Goal: Information Seeking & Learning: Learn about a topic

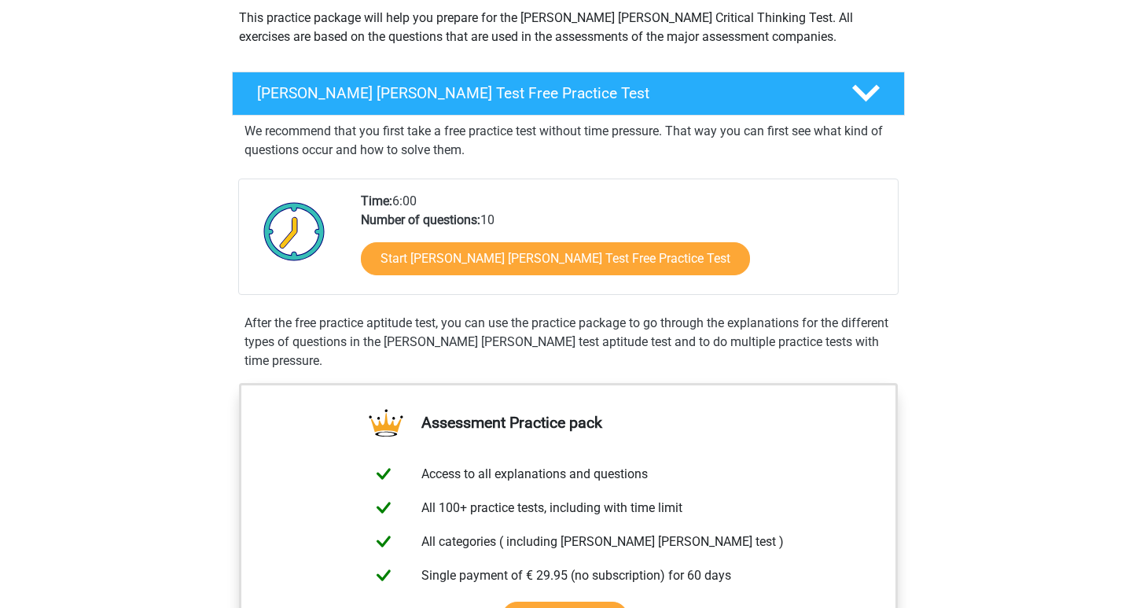
scroll to position [98, 0]
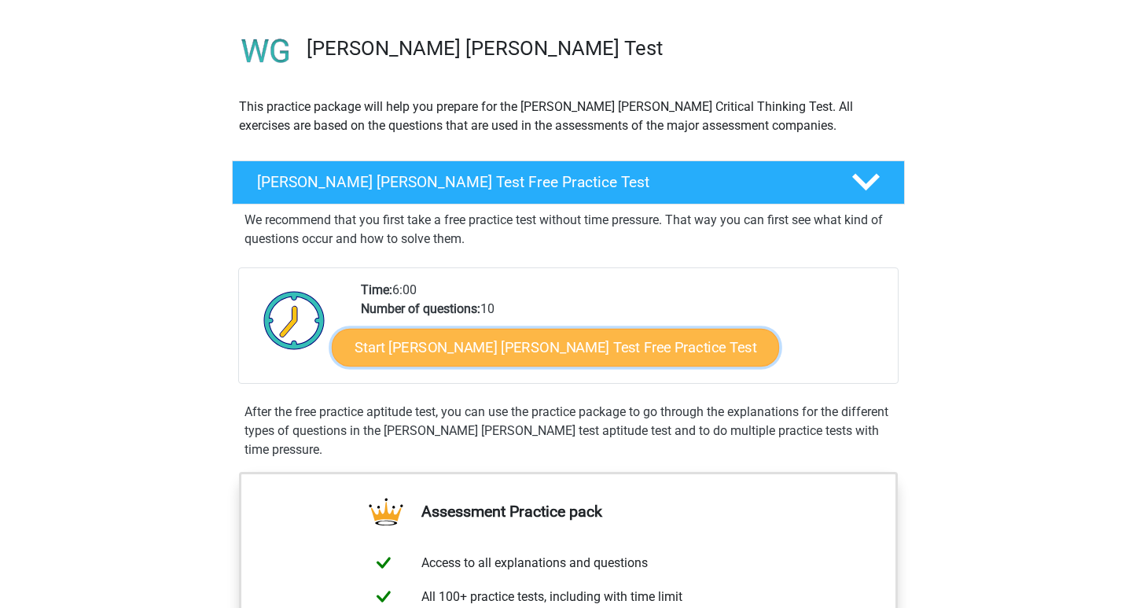
click at [404, 350] on link "Start Watson Glaser Test Free Practice Test" at bounding box center [555, 348] width 447 height 38
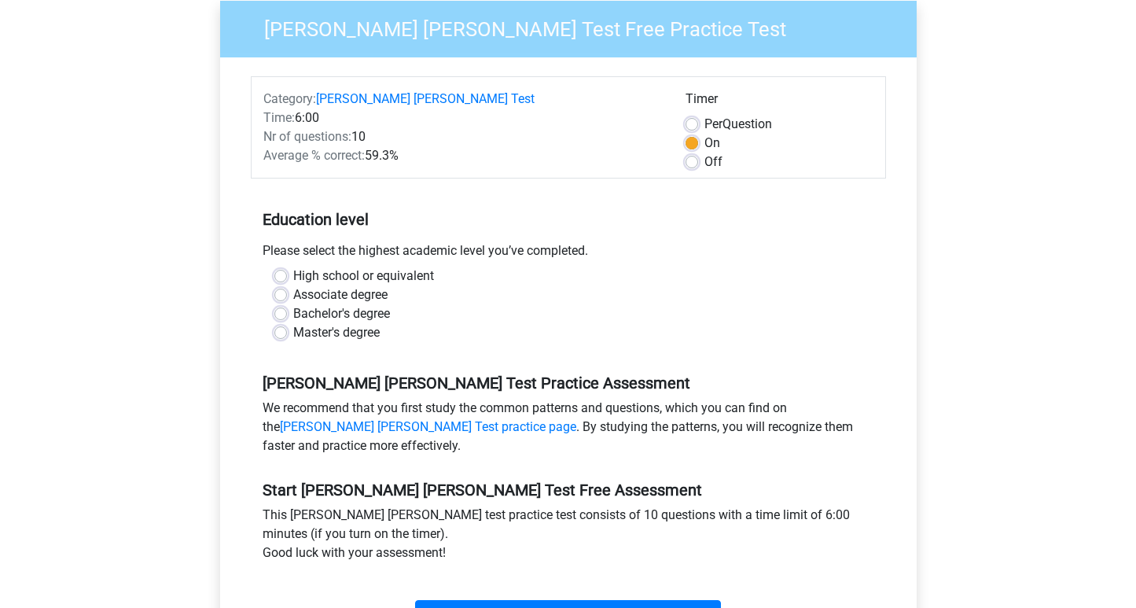
scroll to position [148, 0]
click at [273, 307] on div "High school or equivalent Associate degree Bachelor's degree Master's degree" at bounding box center [569, 303] width 612 height 75
click at [293, 322] on label "Master's degree" at bounding box center [336, 331] width 86 height 19
click at [278, 322] on input "Master's degree" at bounding box center [280, 330] width 13 height 16
radio input "true"
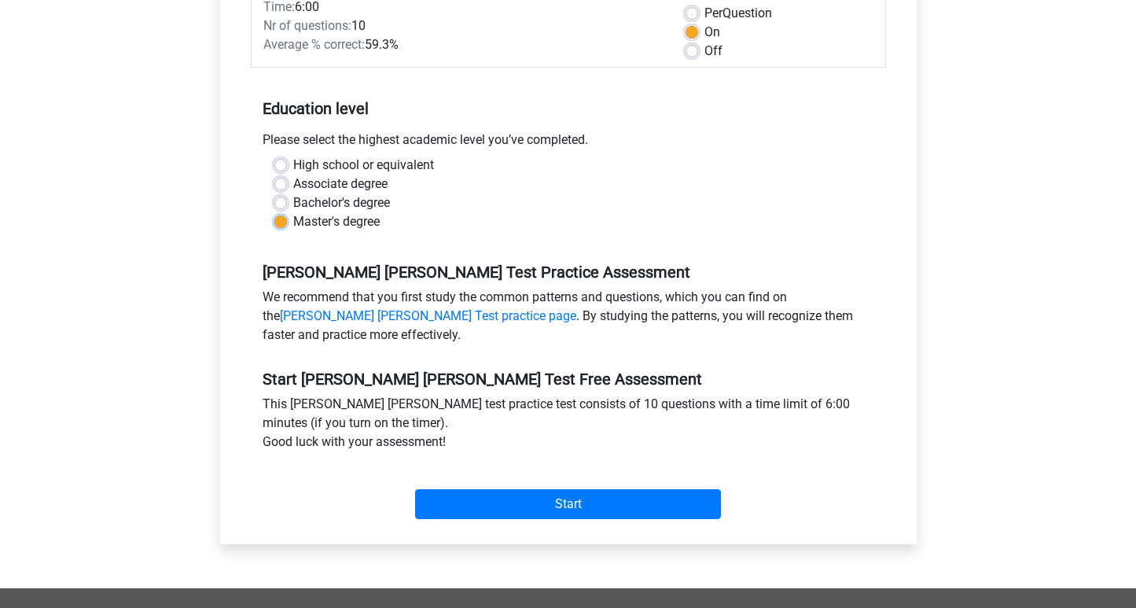
scroll to position [259, 0]
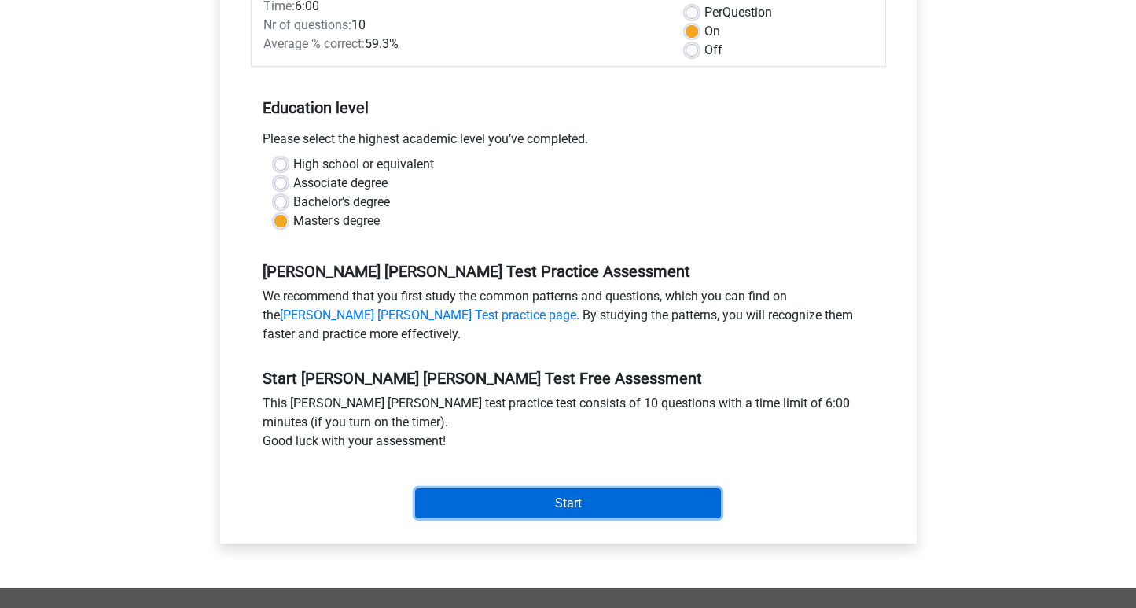
click at [443, 493] on input "Start" at bounding box center [568, 503] width 306 height 30
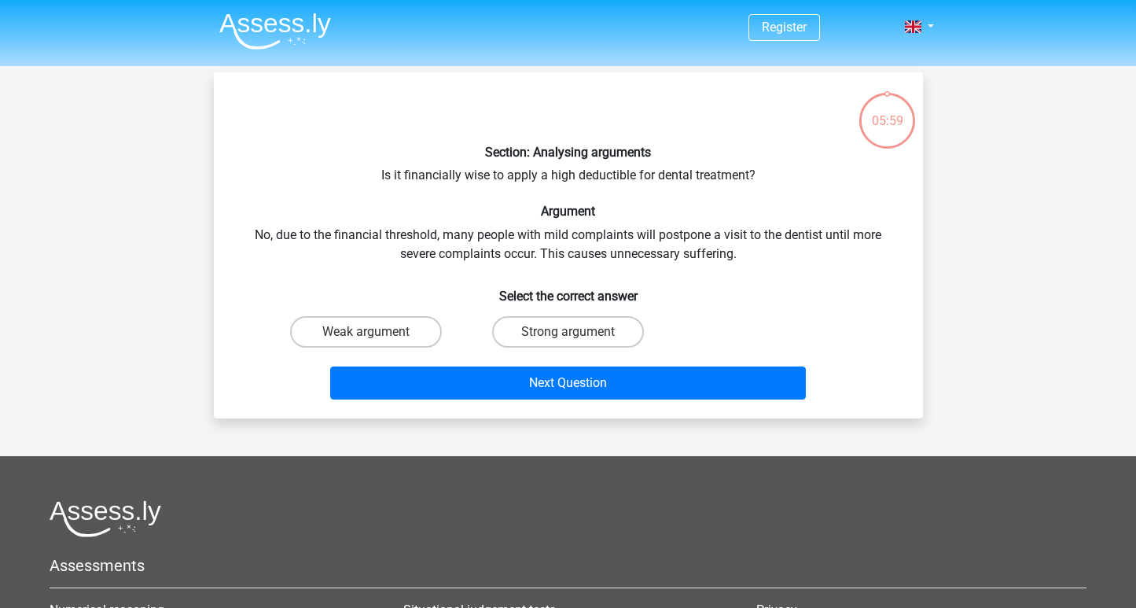
scroll to position [11, 0]
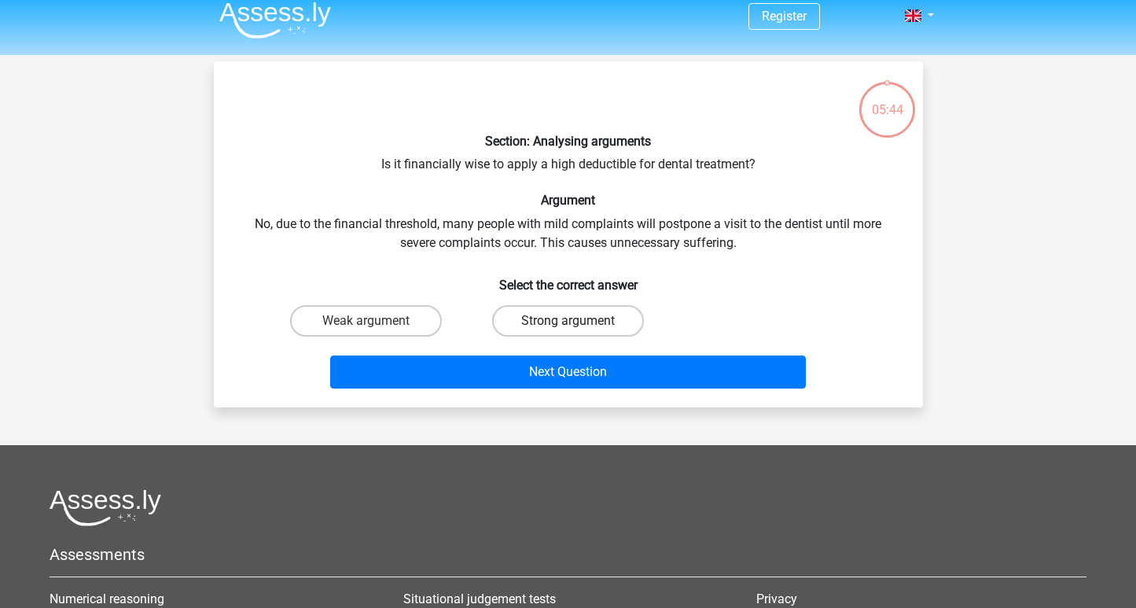
click at [560, 321] on label "Strong argument" at bounding box center [568, 320] width 152 height 31
click at [568, 321] on input "Strong argument" at bounding box center [573, 326] width 10 height 10
radio input "true"
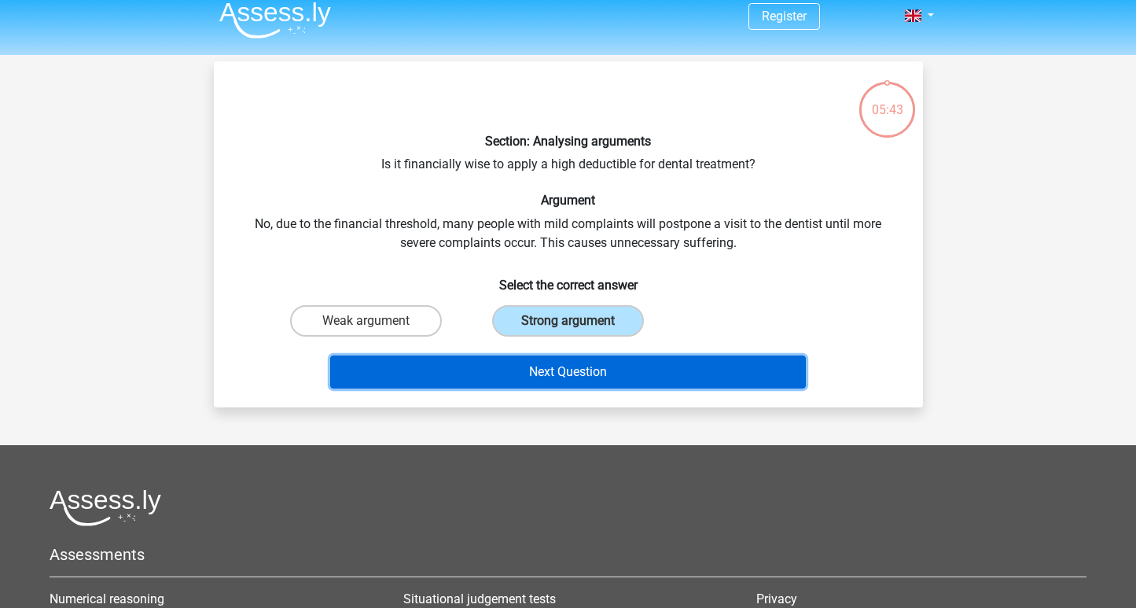
click at [564, 370] on button "Next Question" at bounding box center [568, 371] width 476 height 33
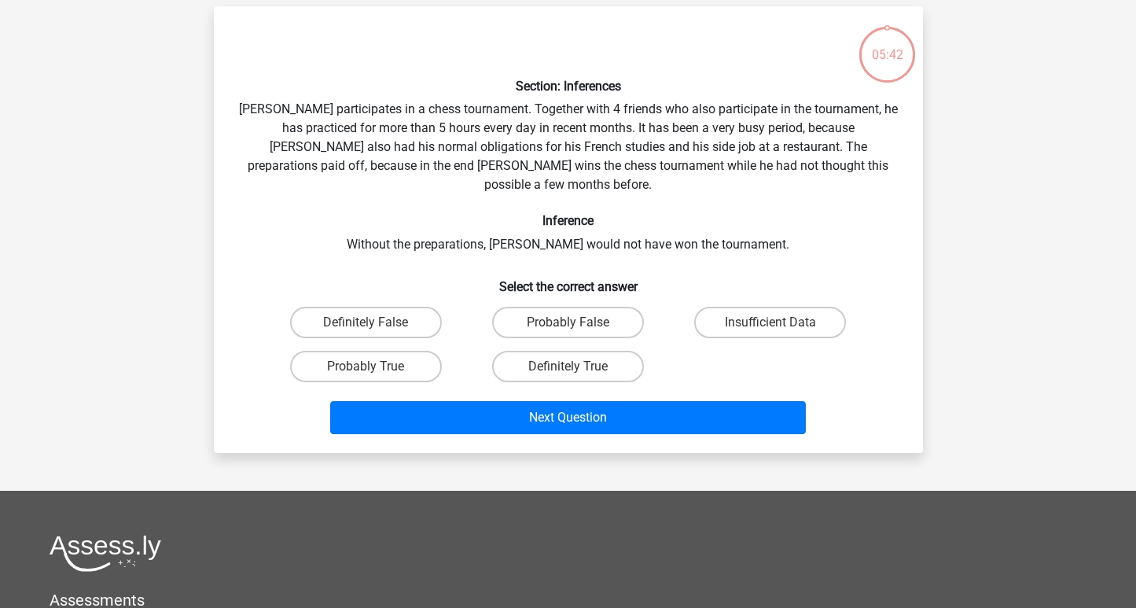
scroll to position [72, 0]
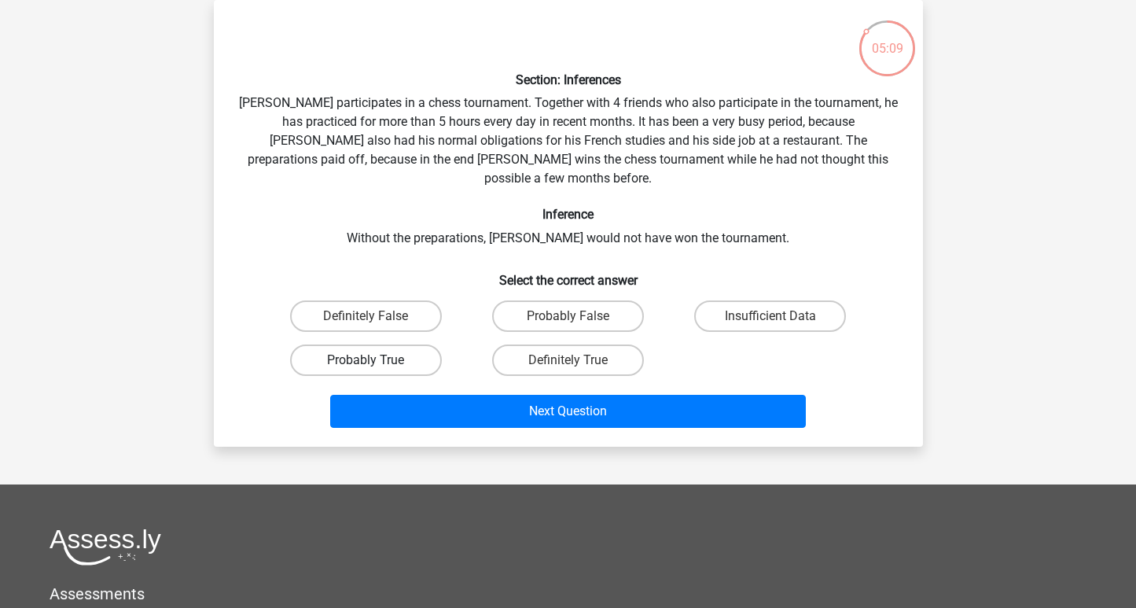
click at [420, 344] on label "Probably True" at bounding box center [366, 359] width 152 height 31
click at [376, 360] on input "Probably True" at bounding box center [371, 365] width 10 height 10
radio input "true"
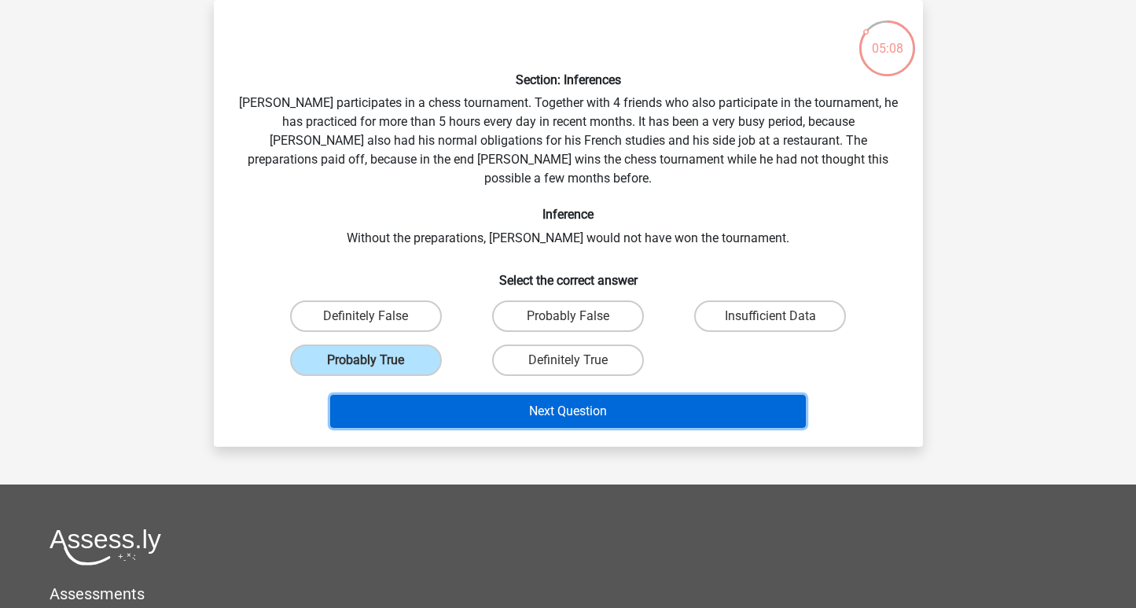
click at [476, 395] on button "Next Question" at bounding box center [568, 411] width 476 height 33
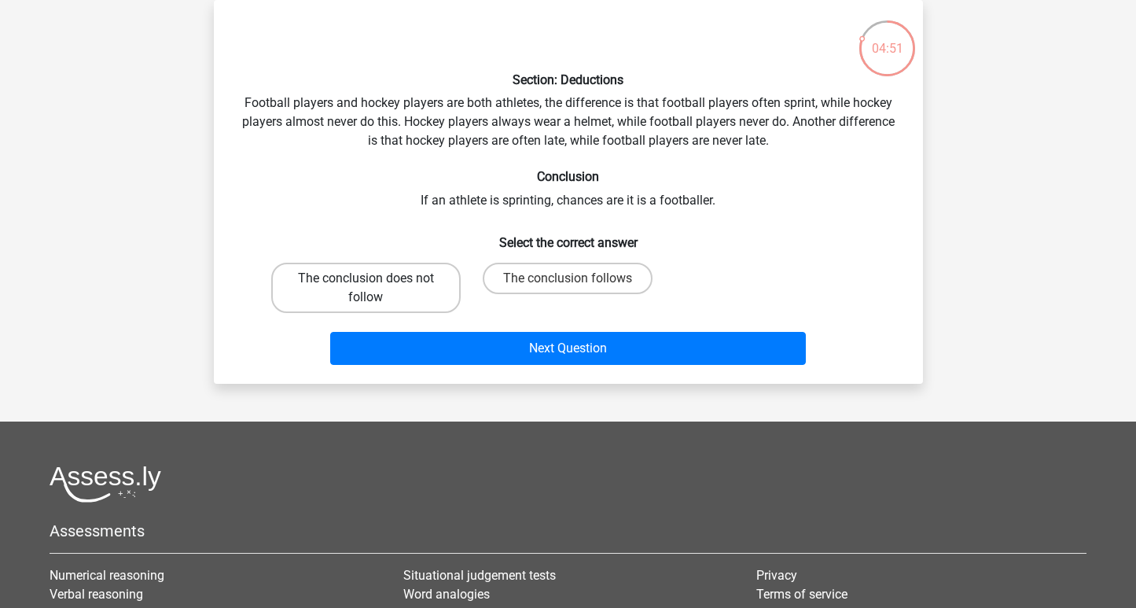
click at [388, 281] on label "The conclusion does not follow" at bounding box center [366, 288] width 190 height 50
click at [376, 281] on input "The conclusion does not follow" at bounding box center [371, 283] width 10 height 10
radio input "true"
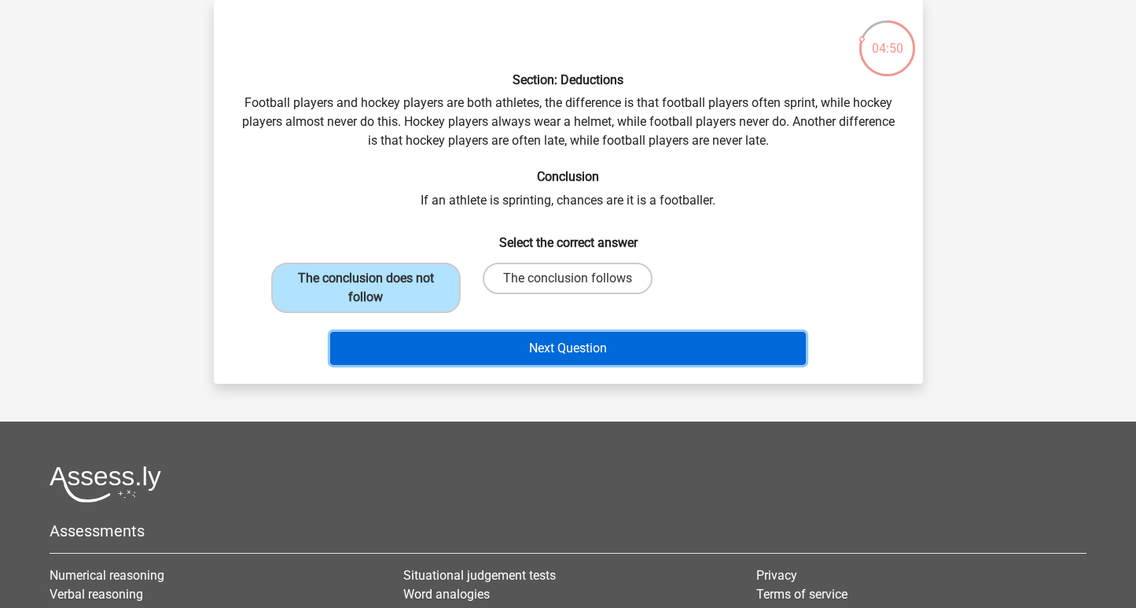
click at [444, 336] on button "Next Question" at bounding box center [568, 348] width 476 height 33
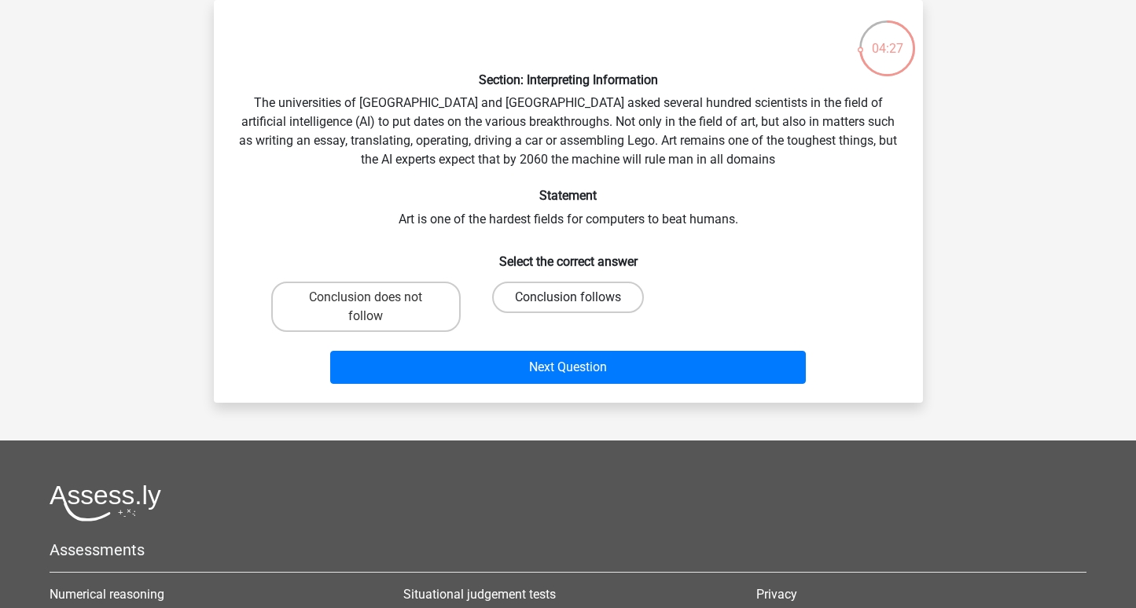
click at [535, 294] on label "Conclusion follows" at bounding box center [568, 297] width 152 height 31
click at [568, 297] on input "Conclusion follows" at bounding box center [573, 302] width 10 height 10
radio input "true"
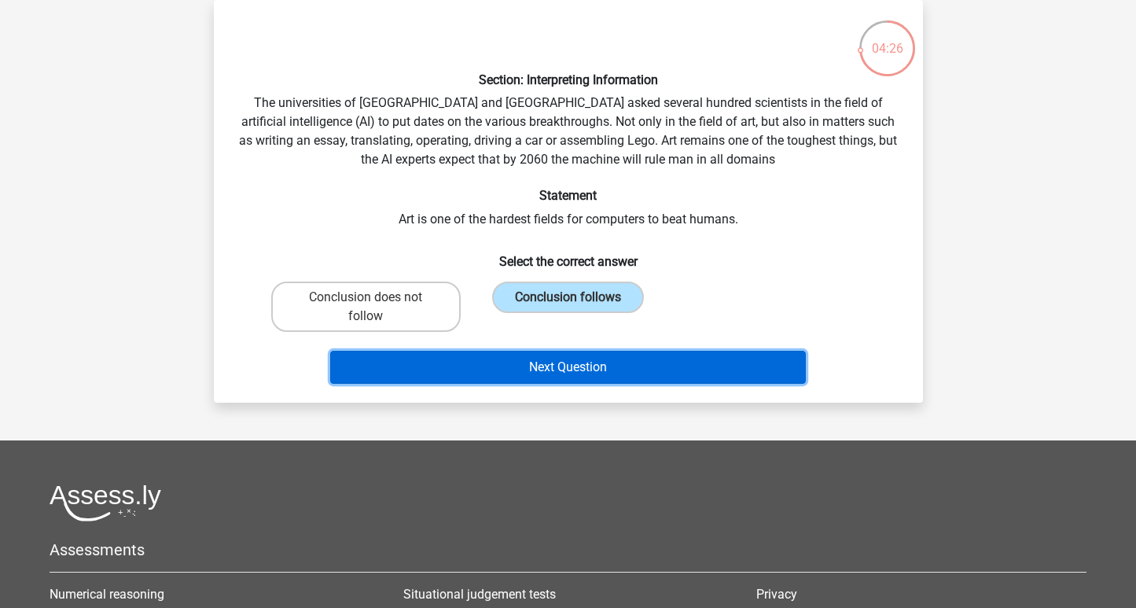
click at [524, 359] on button "Next Question" at bounding box center [568, 367] width 476 height 33
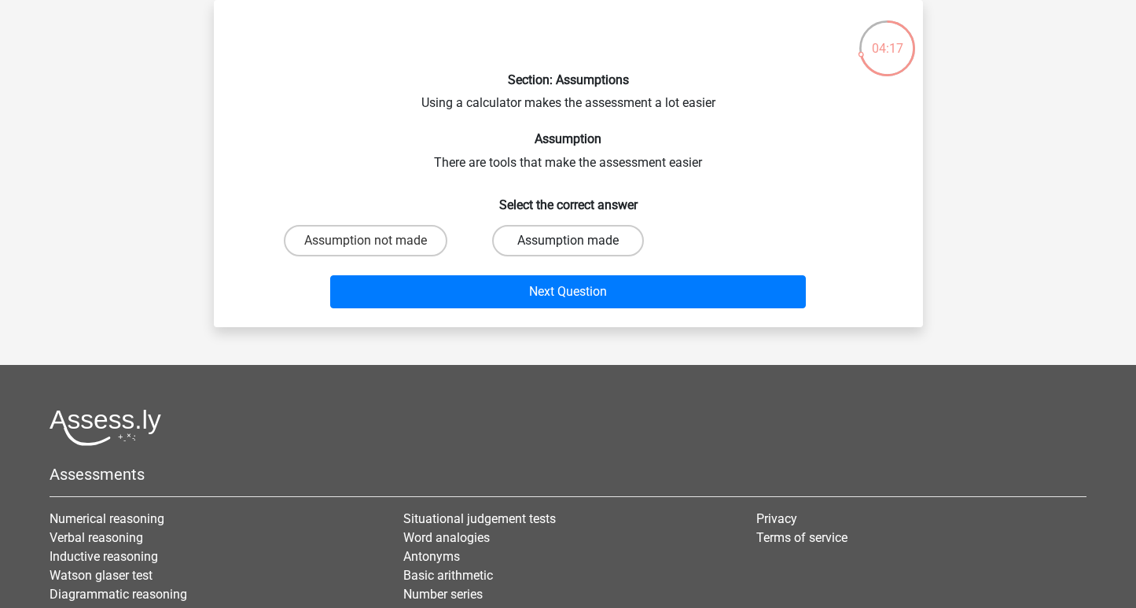
click at [537, 240] on label "Assumption made" at bounding box center [568, 240] width 152 height 31
click at [568, 241] on input "Assumption made" at bounding box center [573, 246] width 10 height 10
radio input "true"
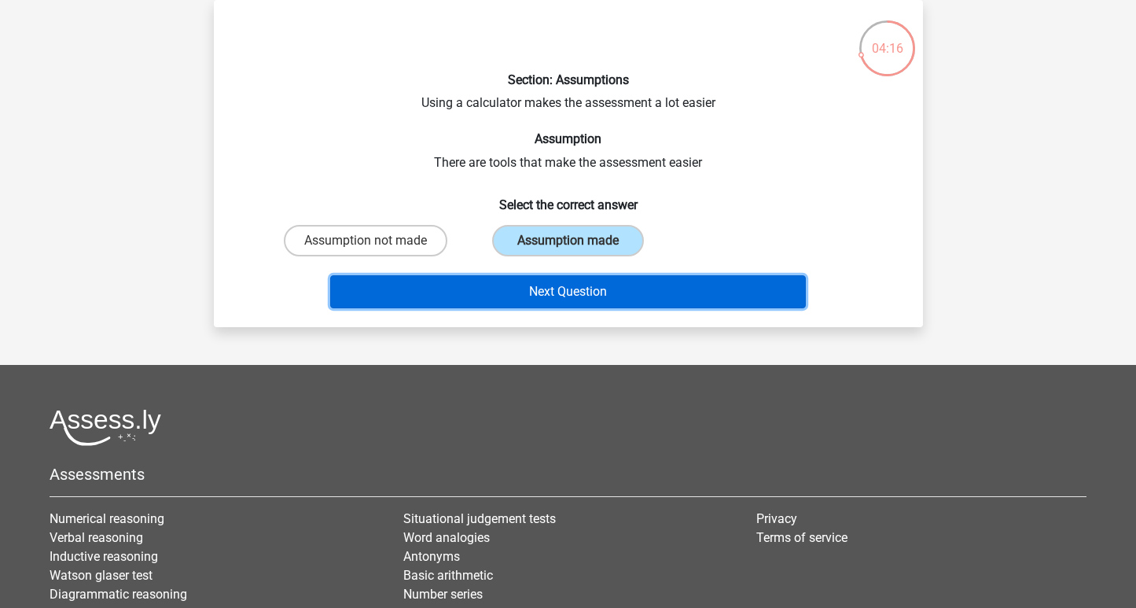
click at [546, 294] on button "Next Question" at bounding box center [568, 291] width 476 height 33
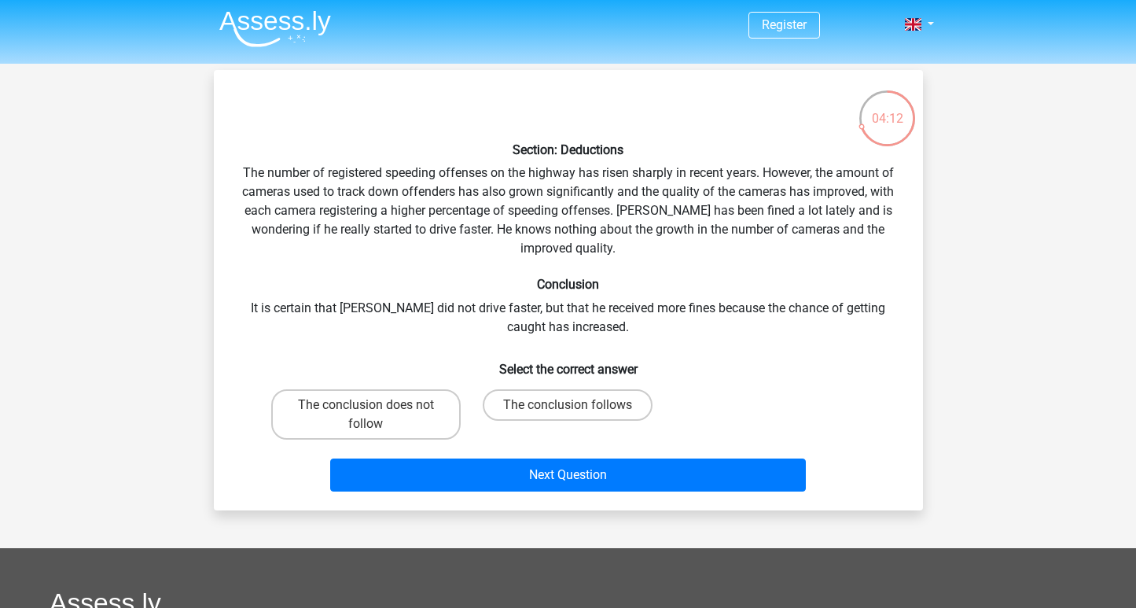
scroll to position [0, 0]
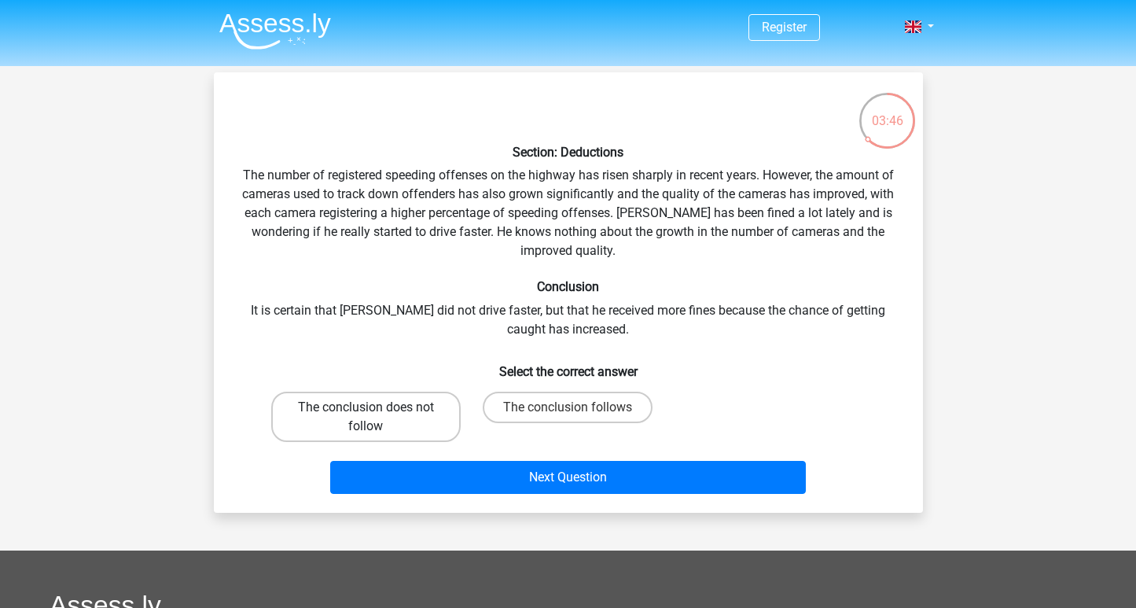
click at [403, 429] on label "The conclusion does not follow" at bounding box center [366, 417] width 190 height 50
click at [376, 418] on input "The conclusion does not follow" at bounding box center [371, 412] width 10 height 10
radio input "true"
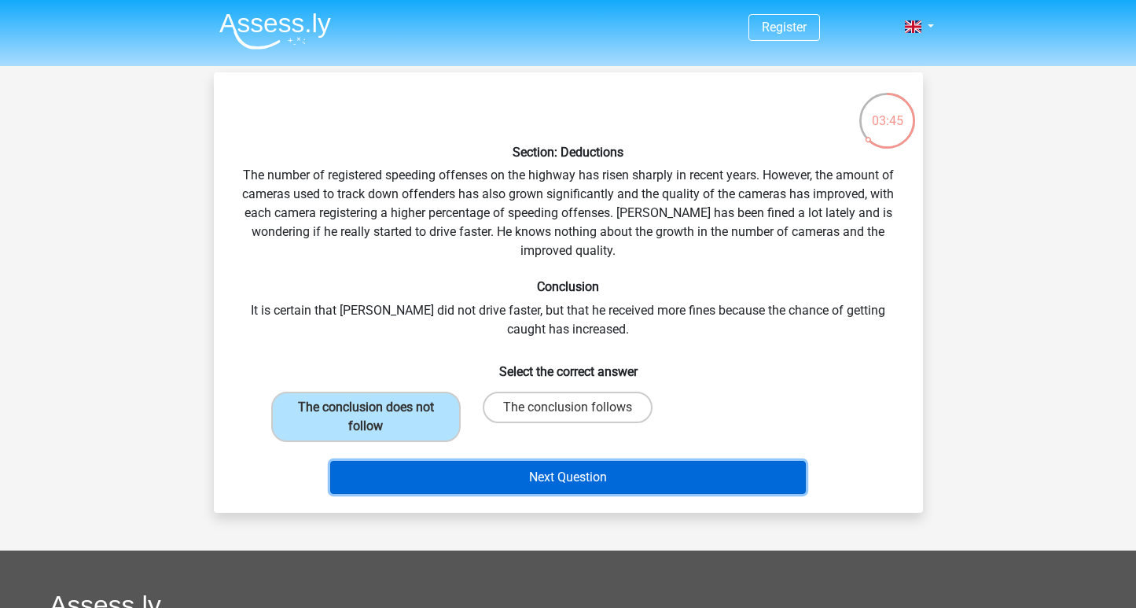
click at [456, 479] on button "Next Question" at bounding box center [568, 477] width 476 height 33
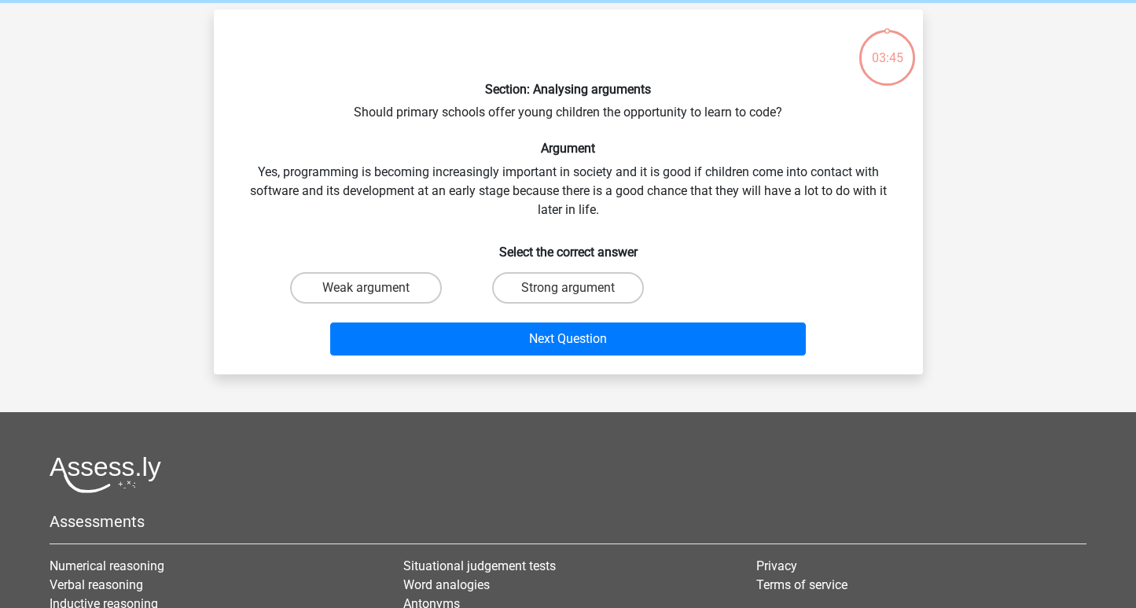
scroll to position [72, 0]
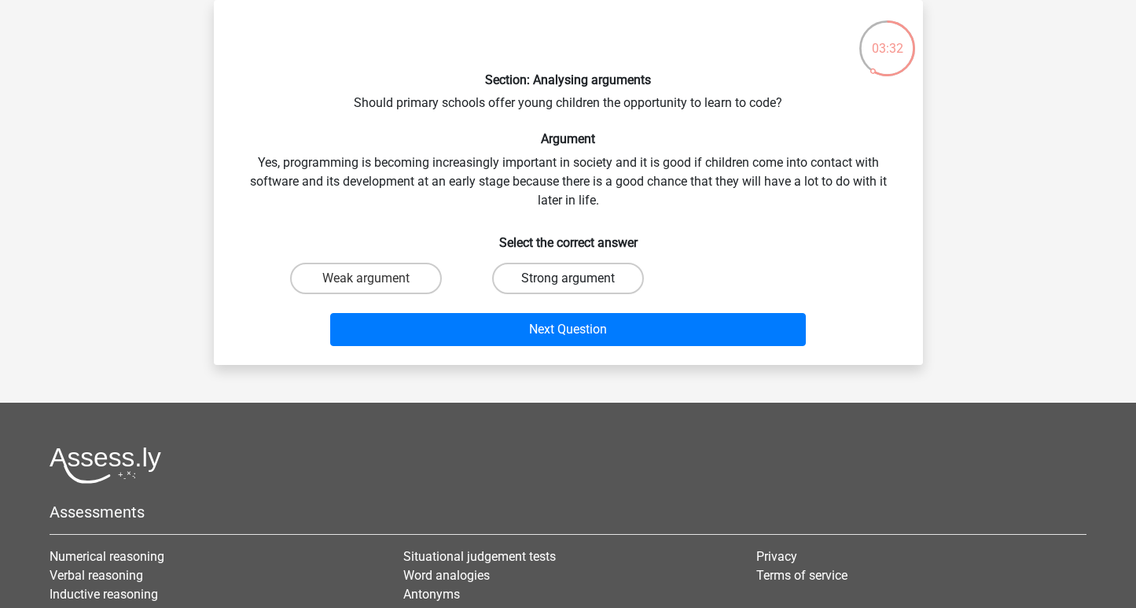
click at [538, 269] on label "Strong argument" at bounding box center [568, 278] width 152 height 31
click at [568, 278] on input "Strong argument" at bounding box center [573, 283] width 10 height 10
radio input "true"
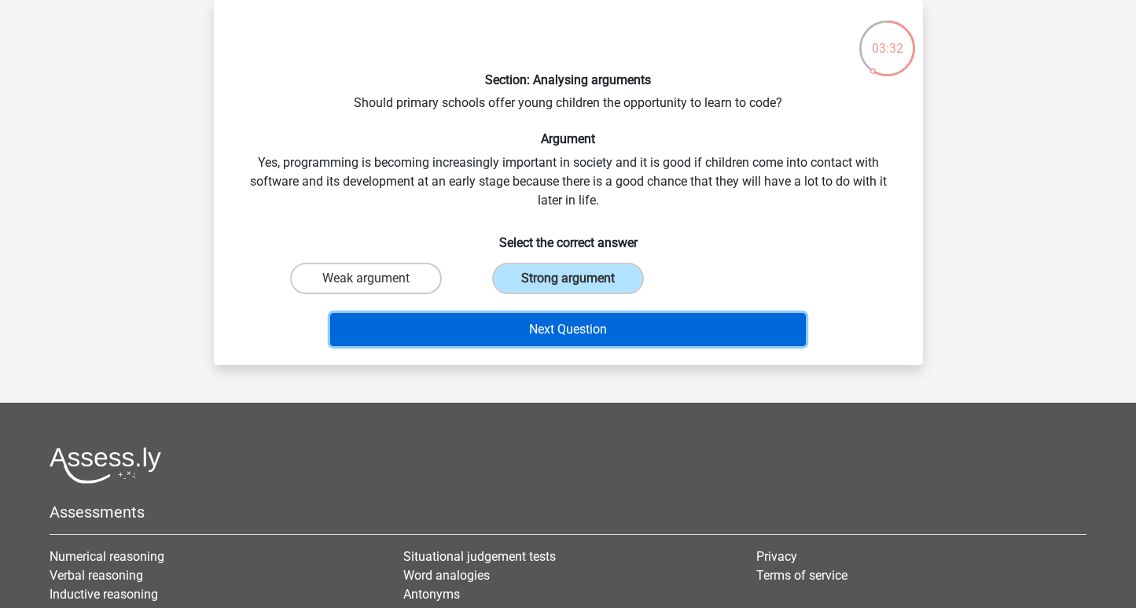
click at [533, 322] on button "Next Question" at bounding box center [568, 329] width 476 height 33
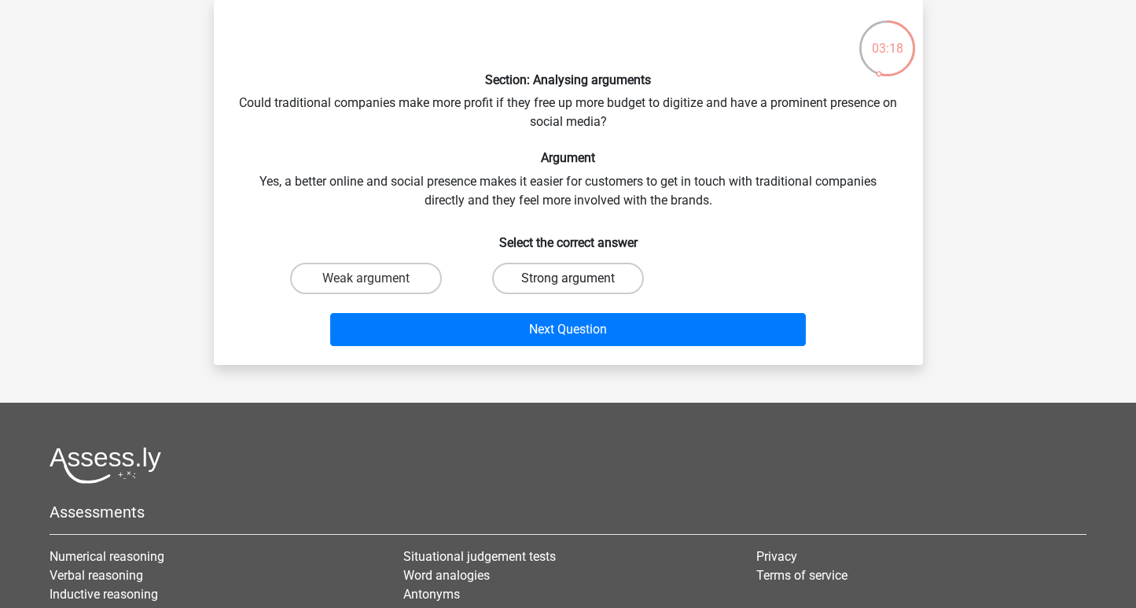
click at [560, 285] on label "Strong argument" at bounding box center [568, 278] width 152 height 31
click at [568, 285] on input "Strong argument" at bounding box center [573, 283] width 10 height 10
radio input "true"
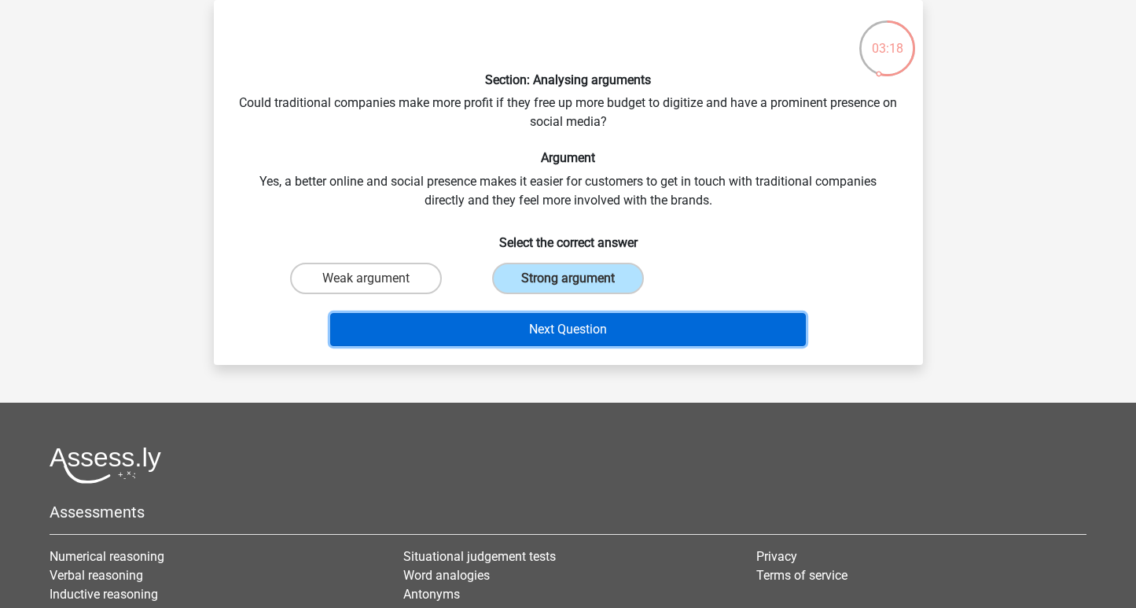
click at [560, 324] on button "Next Question" at bounding box center [568, 329] width 476 height 33
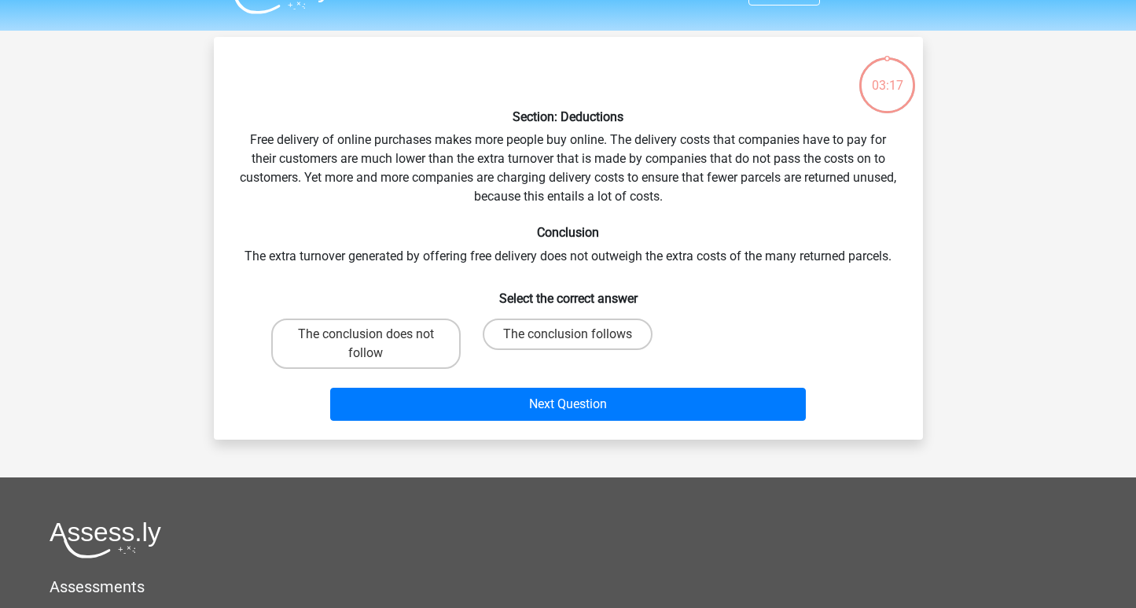
scroll to position [28, 0]
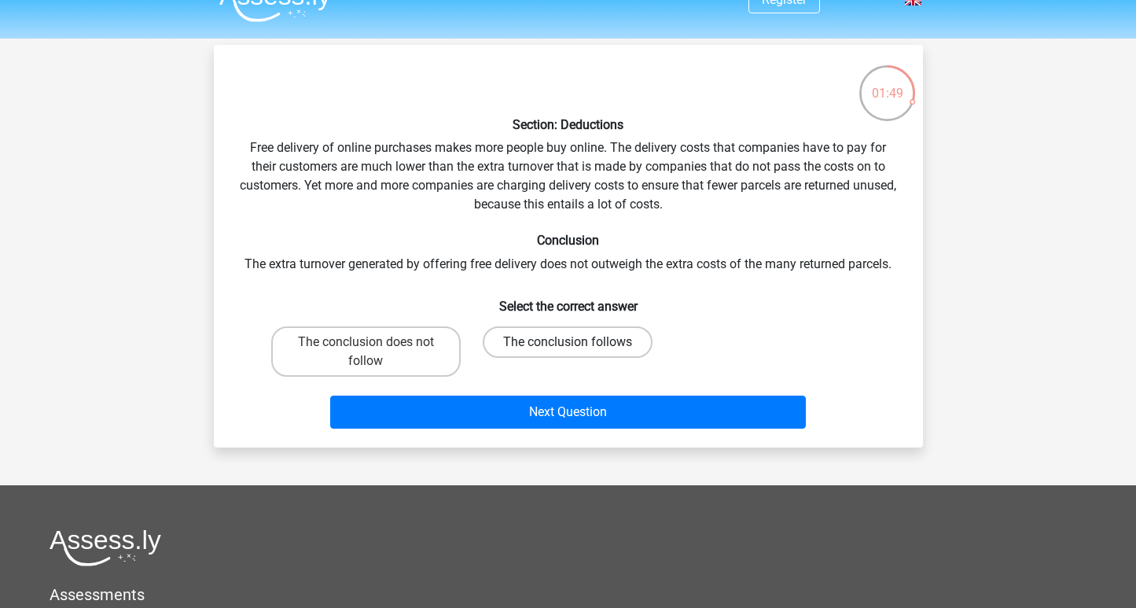
click at [544, 348] on label "The conclusion follows" at bounding box center [568, 341] width 170 height 31
click at [568, 348] on input "The conclusion follows" at bounding box center [573, 347] width 10 height 10
radio input "true"
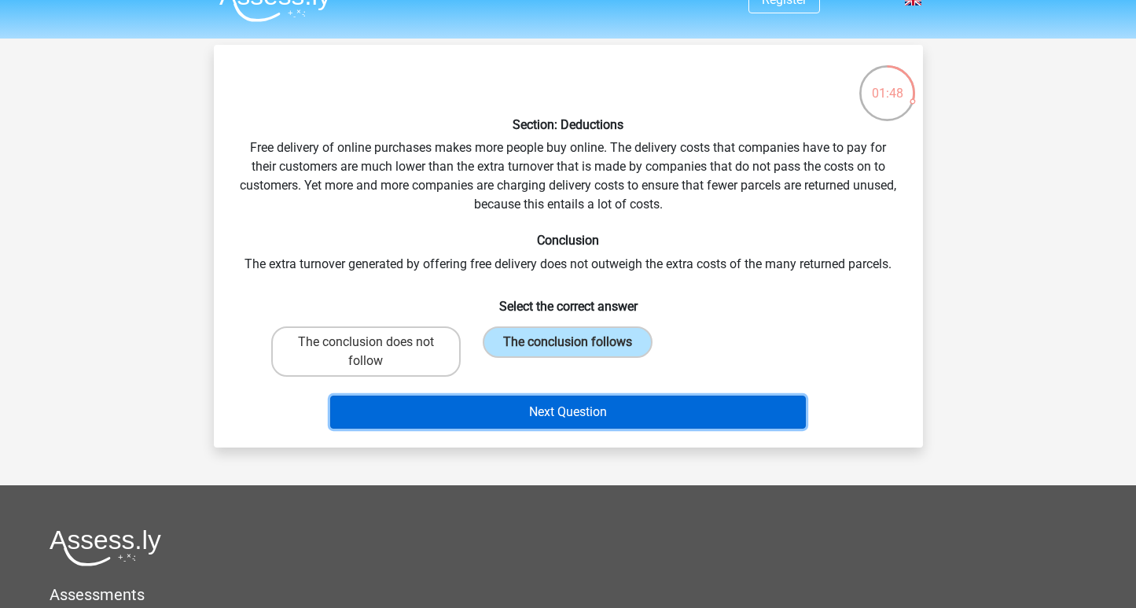
click at [547, 399] on button "Next Question" at bounding box center [568, 412] width 476 height 33
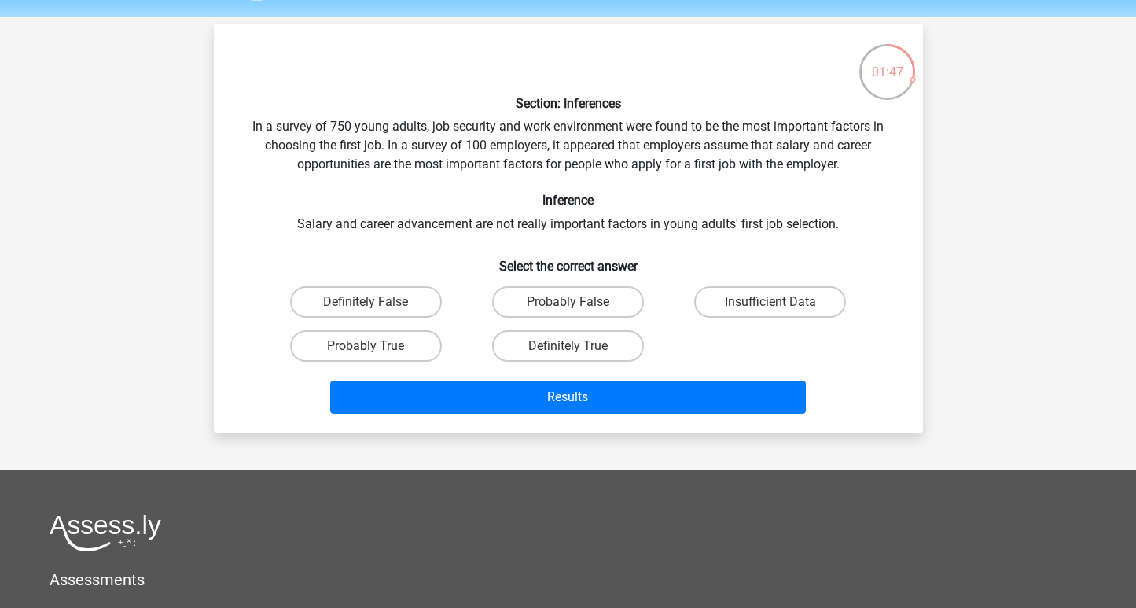
scroll to position [46, 0]
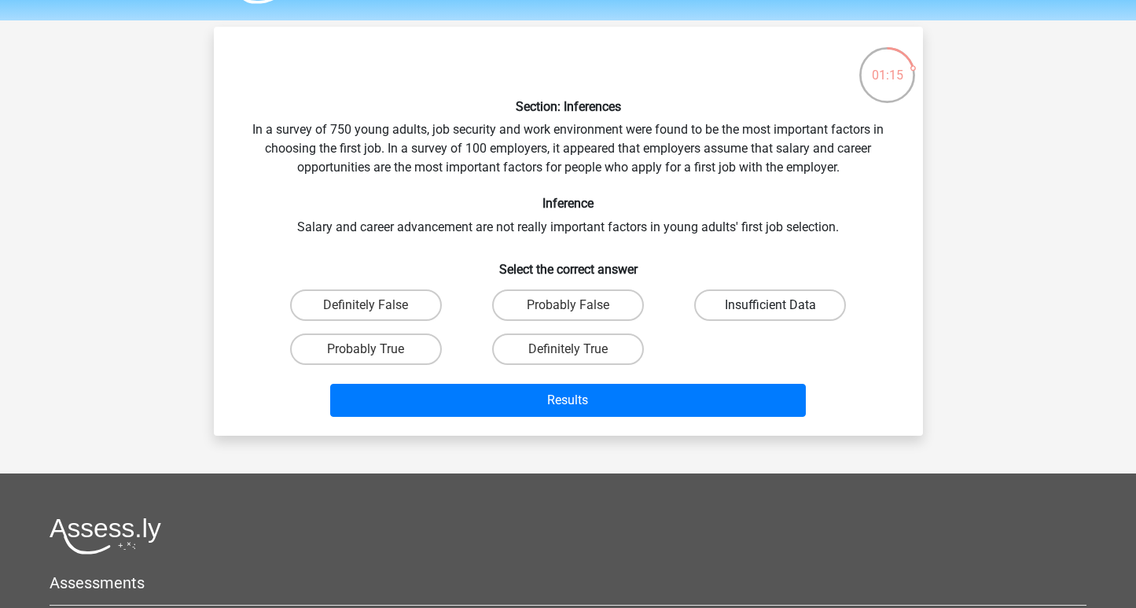
click at [741, 304] on label "Insufficient Data" at bounding box center [770, 304] width 152 height 31
click at [771, 305] on input "Insufficient Data" at bounding box center [776, 310] width 10 height 10
radio input "true"
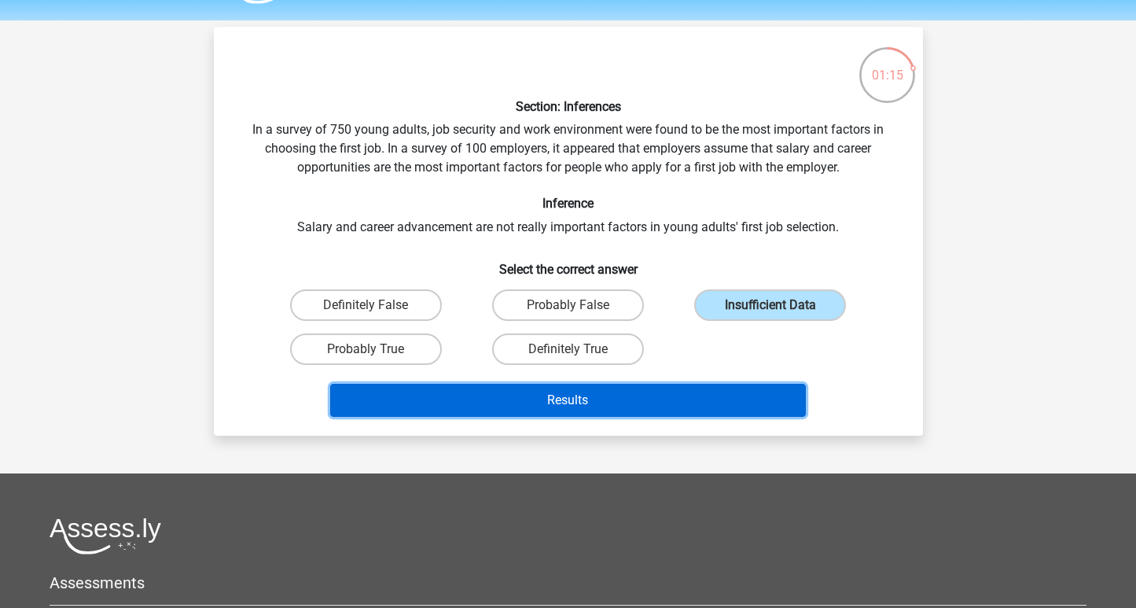
click at [656, 396] on button "Results" at bounding box center [568, 400] width 476 height 33
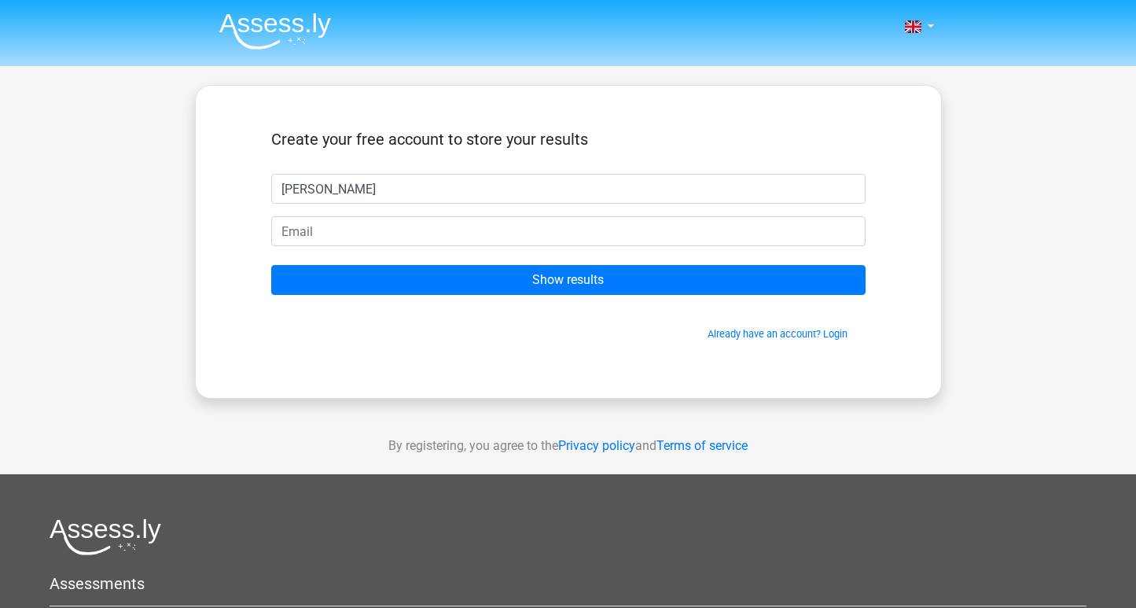
type input "Amaya Butler"
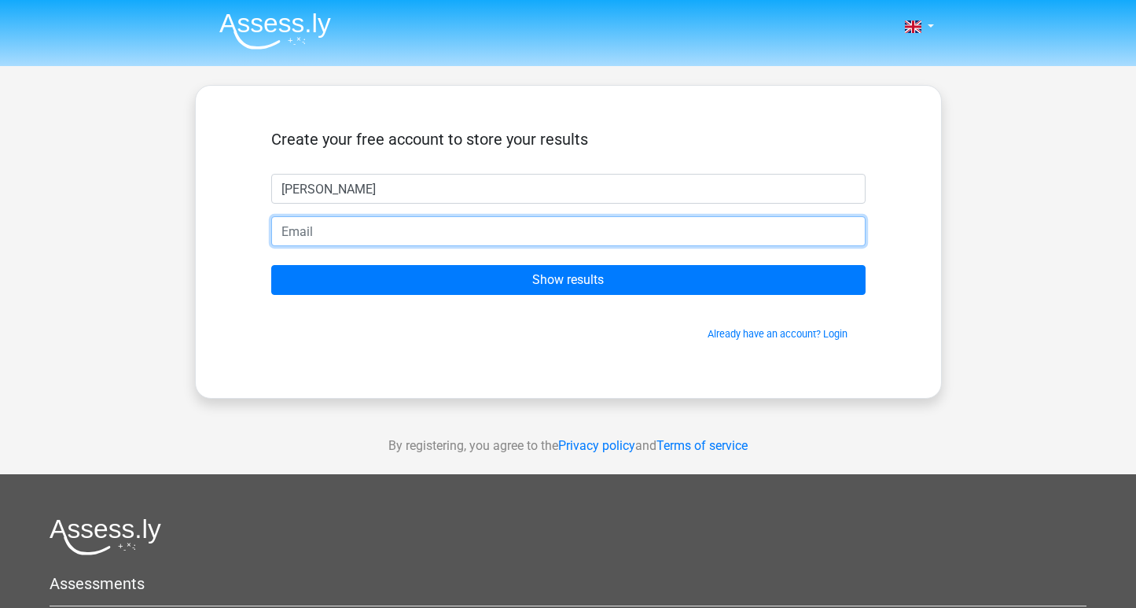
click at [393, 223] on input "email" at bounding box center [568, 231] width 594 height 30
type input "15amayabutler@gmail.com"
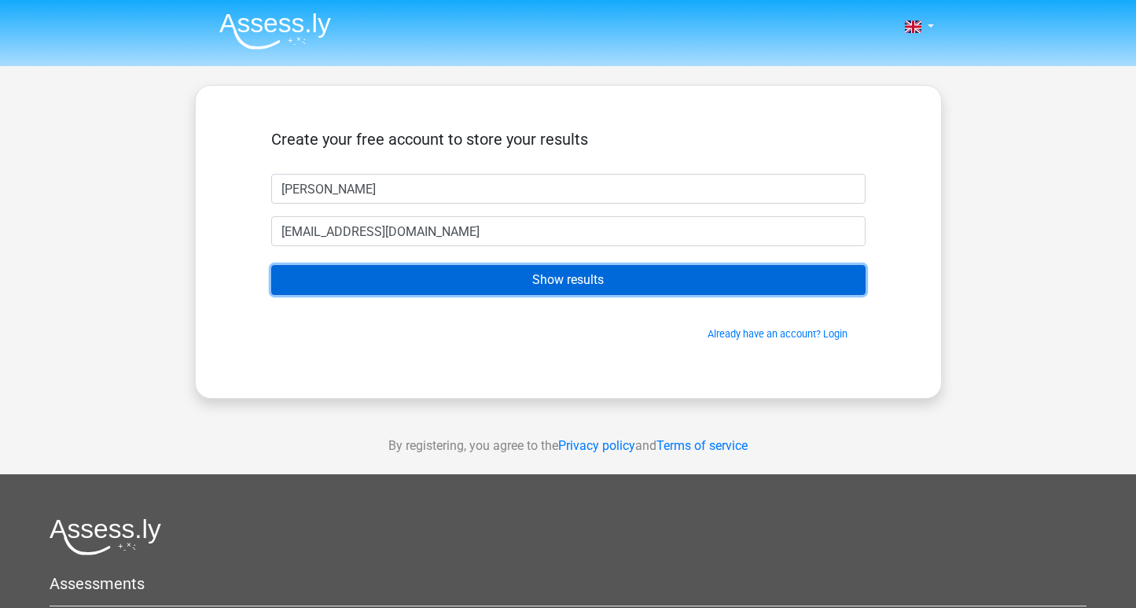
click at [389, 282] on input "Show results" at bounding box center [568, 280] width 594 height 30
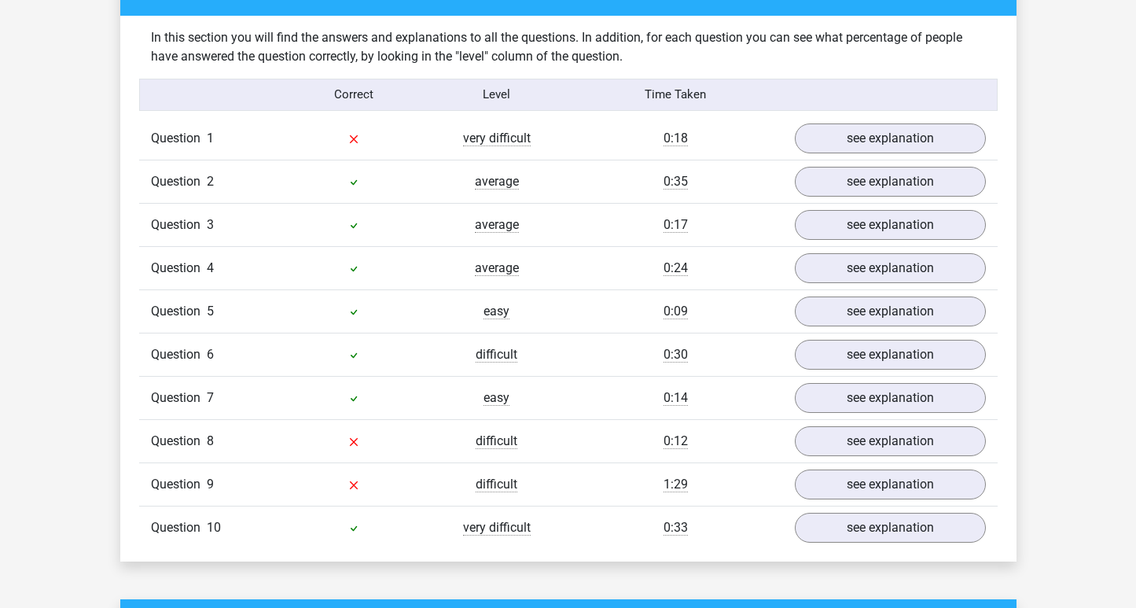
scroll to position [1217, 0]
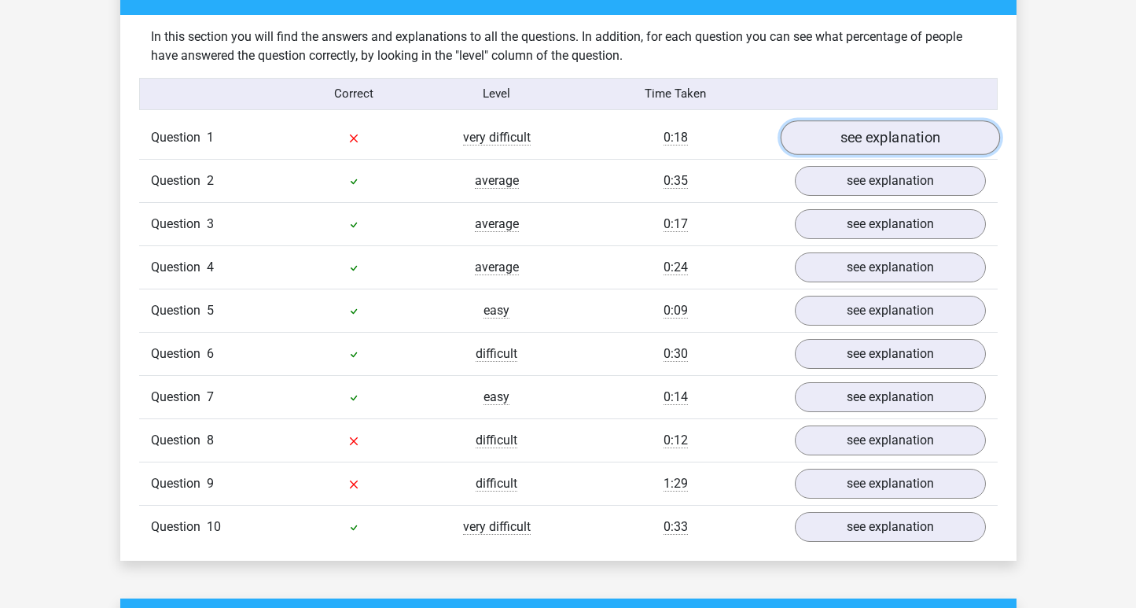
click at [833, 125] on link "see explanation" at bounding box center [889, 137] width 219 height 35
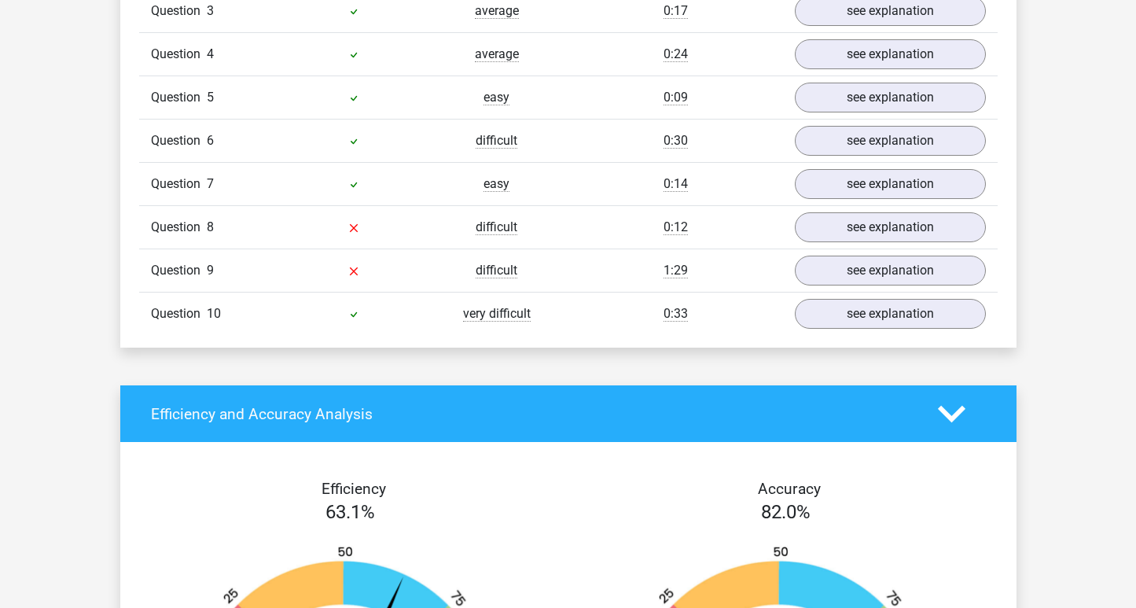
scroll to position [1837, 0]
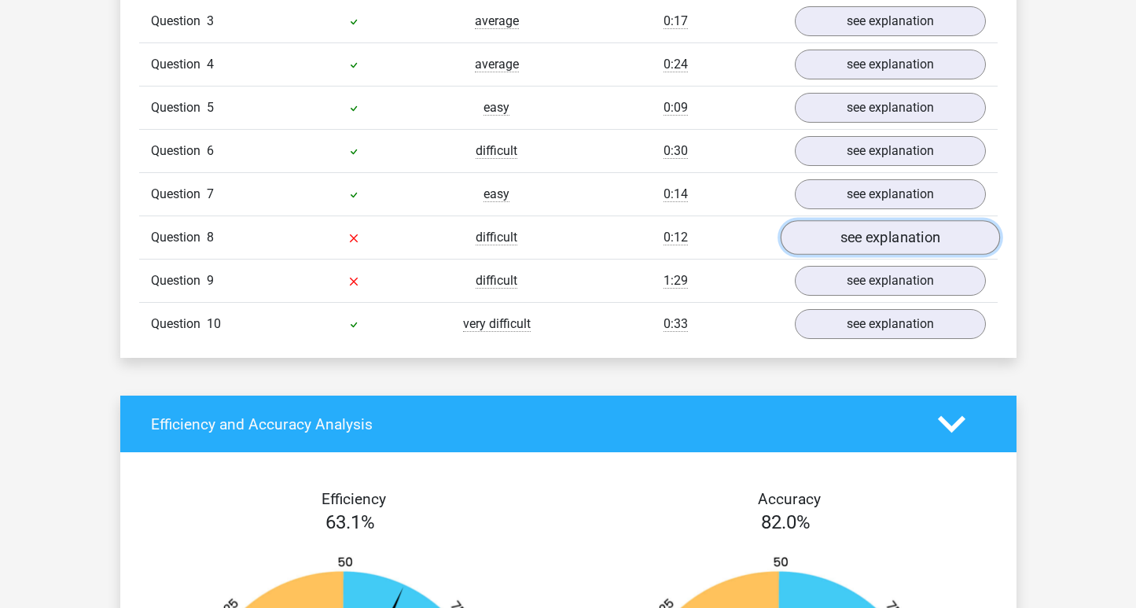
click at [863, 234] on link "see explanation" at bounding box center [889, 238] width 219 height 35
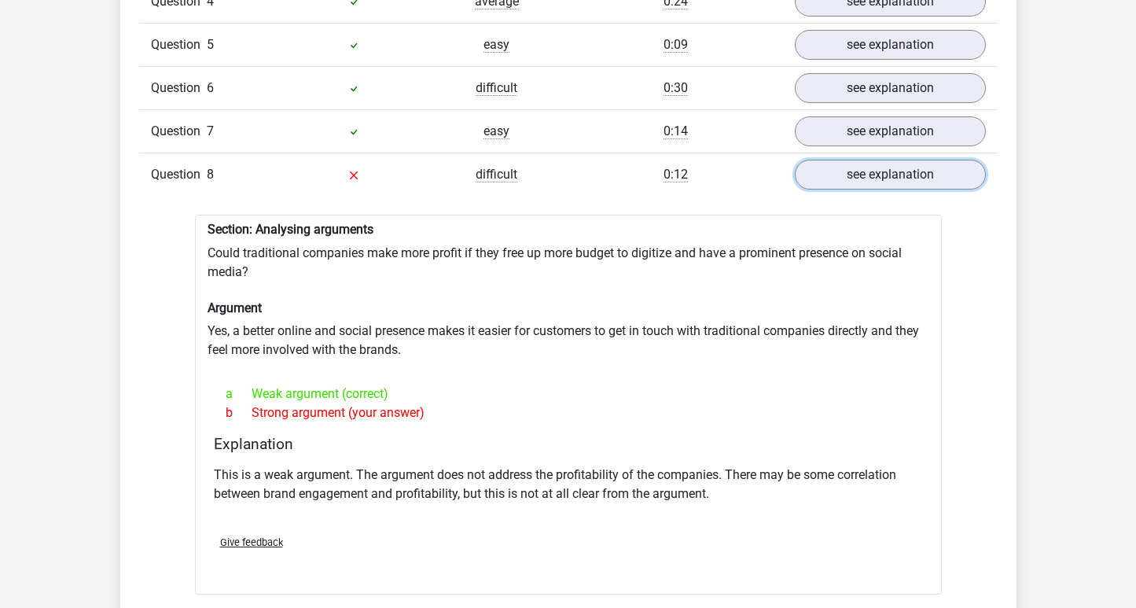
scroll to position [1901, 0]
click at [886, 160] on link "see explanation" at bounding box center [889, 174] width 219 height 35
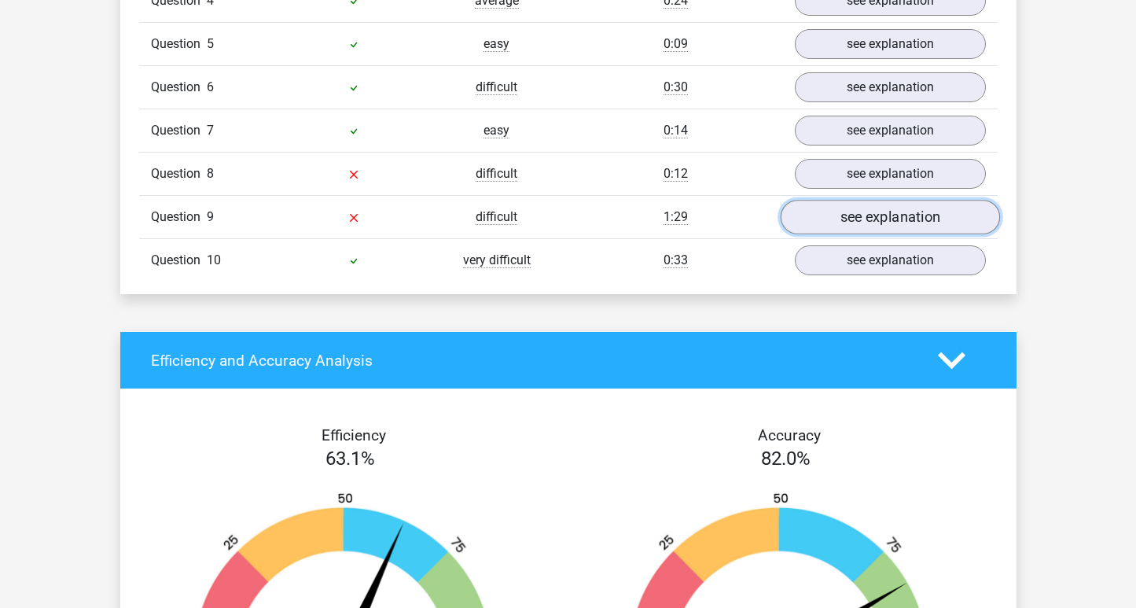
click at [859, 210] on link "see explanation" at bounding box center [889, 218] width 219 height 35
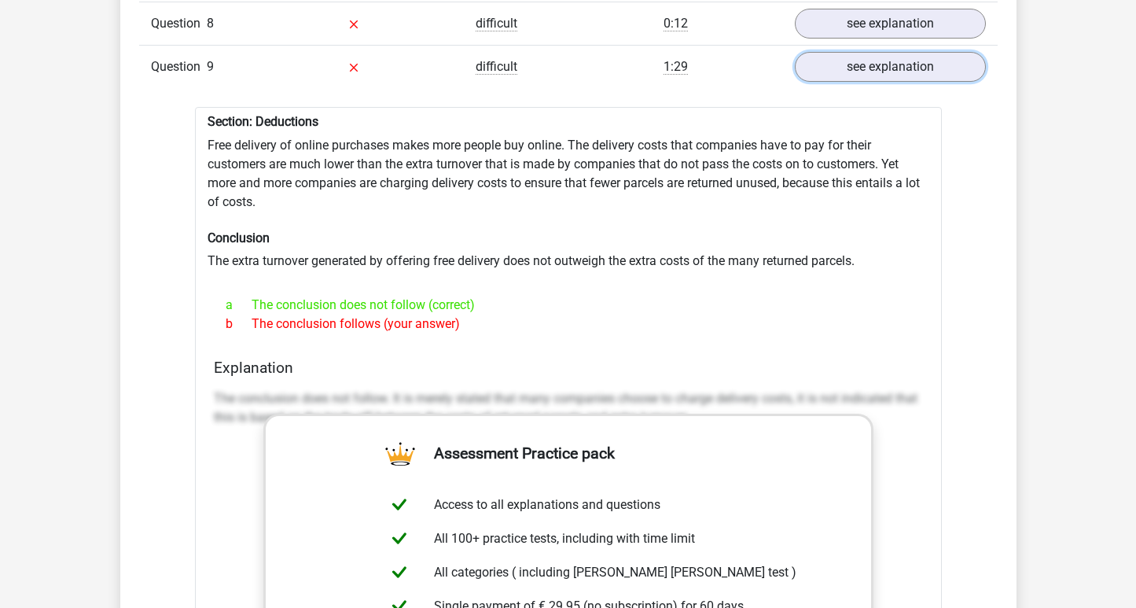
scroll to position [2044, 0]
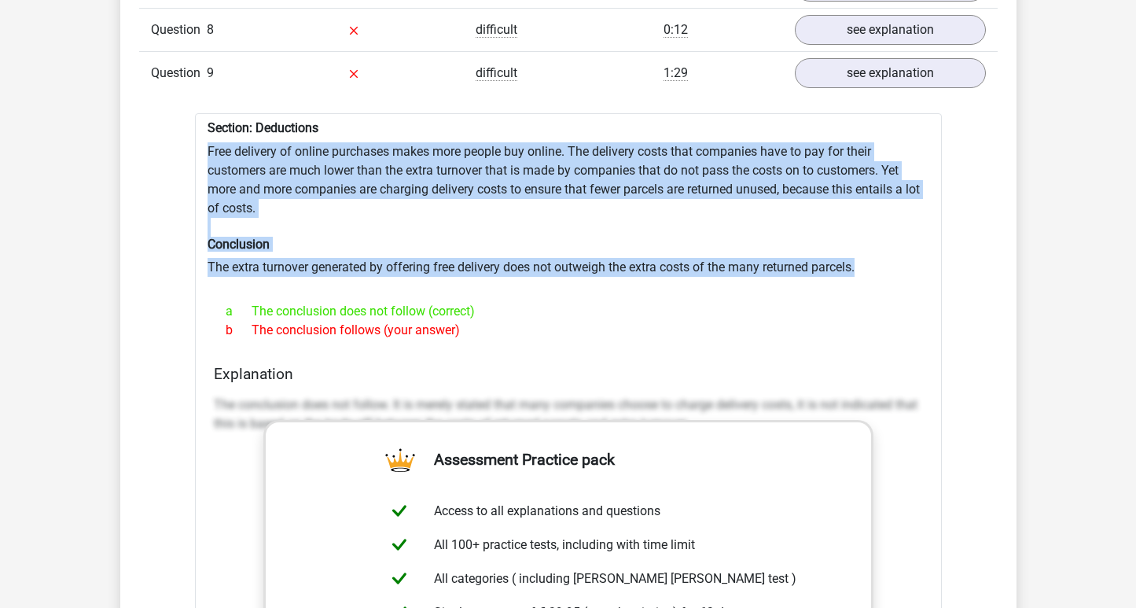
drag, startPoint x: 865, startPoint y: 258, endPoint x: 206, endPoint y: 141, distance: 669.3
click at [206, 141] on div "Section: Deductions Free delivery of online purchases makes more people buy onl…" at bounding box center [568, 523] width 747 height 820
copy div "Free delivery of online purchases makes more people buy online. The delivery co…"
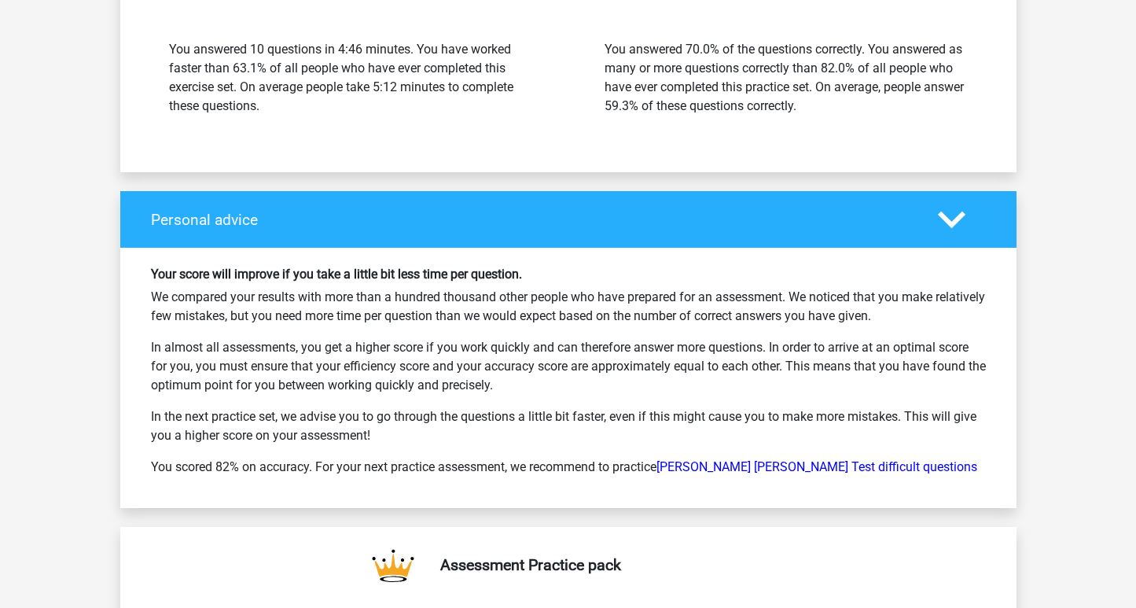
scroll to position [3402, 0]
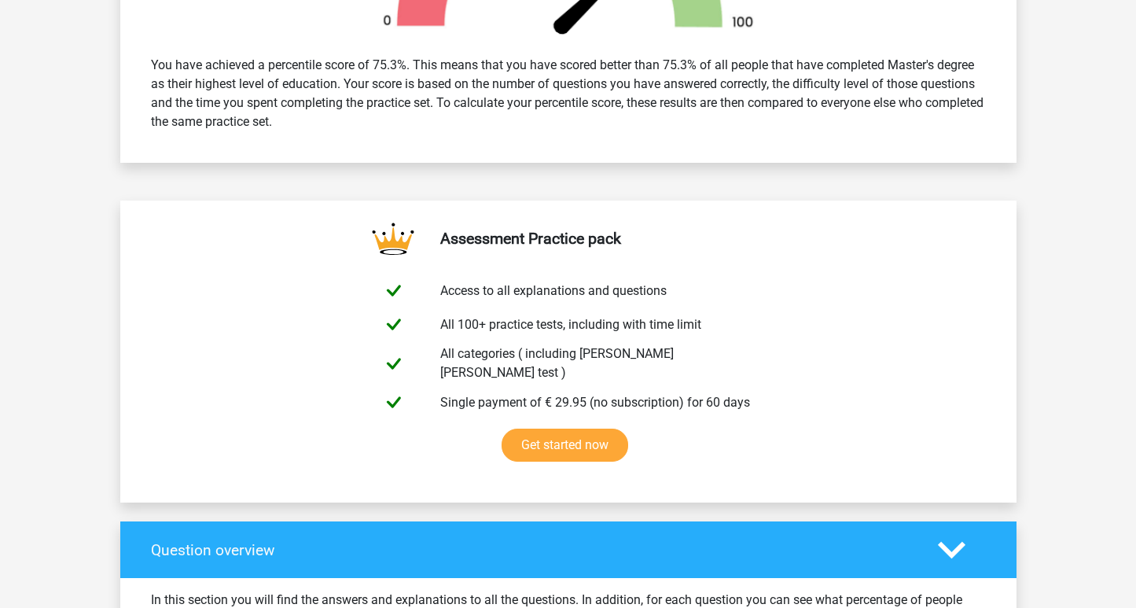
scroll to position [494, 0]
